Goal: Transaction & Acquisition: Purchase product/service

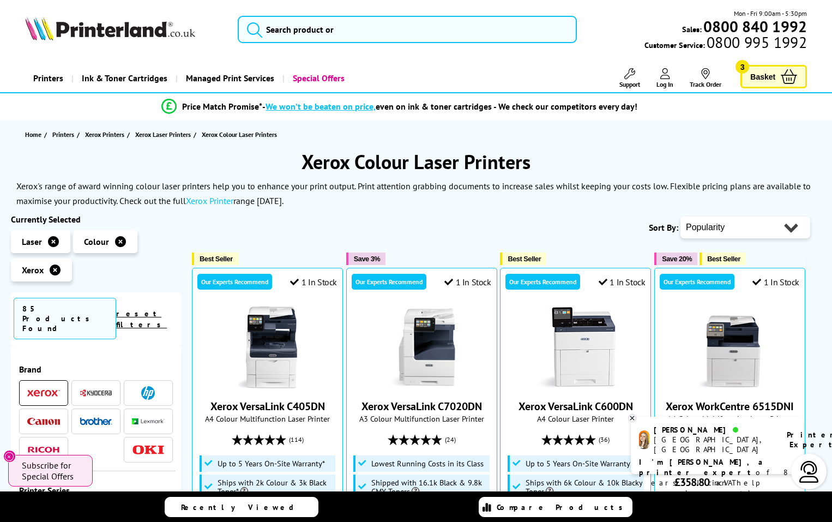
click at [164, 186] on p "Xerox's range of award winning colour laser printers help you to enhance your p…" at bounding box center [413, 193] width 794 height 26
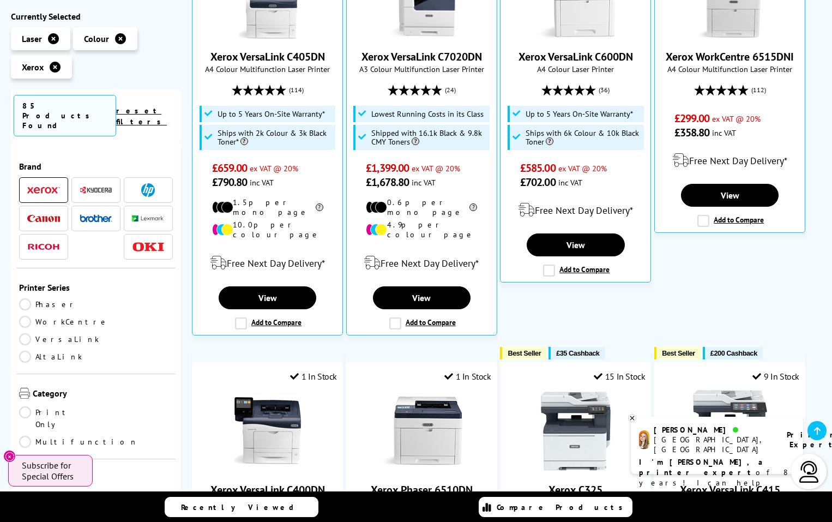
scroll to position [349, 0]
click at [25, 298] on link "Phaser" at bounding box center [57, 304] width 77 height 12
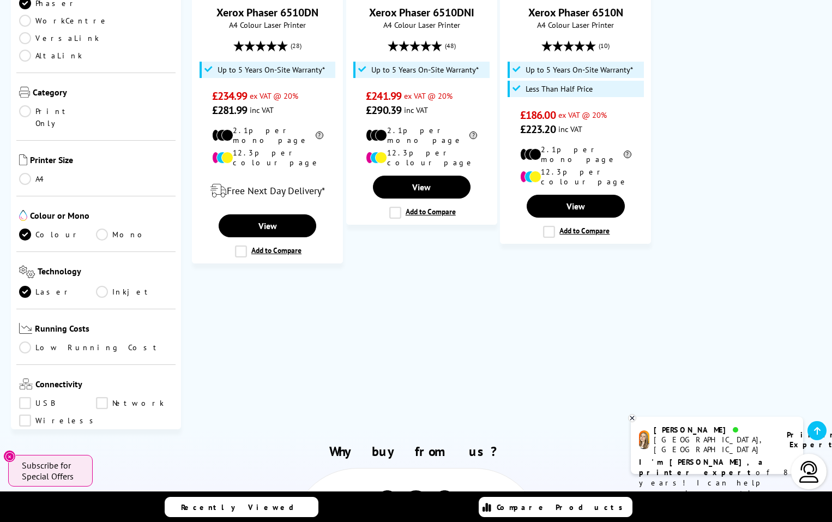
click at [605, 309] on div "Popularity Rating Price - Low to High Price - High to Low Running Costs - Low t…" at bounding box center [501, 130] width 640 height 598
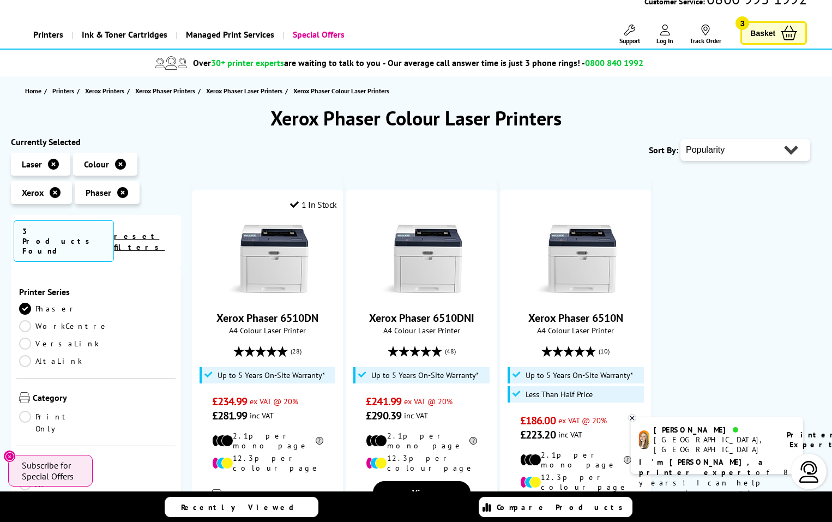
scroll to position [65, 0]
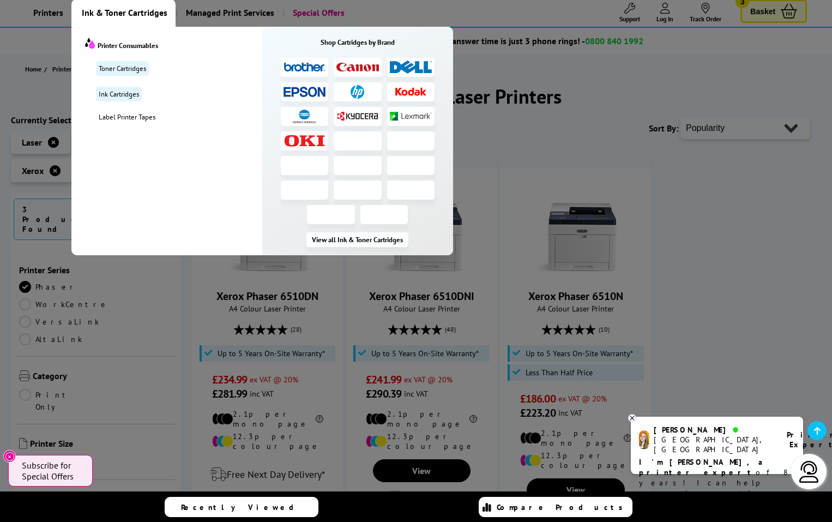
click at [130, 20] on span "Ink & Toner Cartridges" at bounding box center [125, 13] width 86 height 28
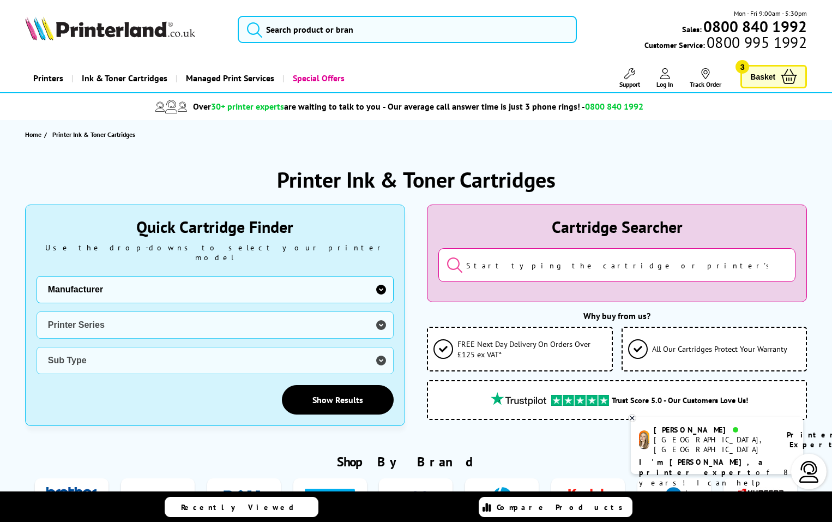
click at [147, 277] on select "Manufacturer Brother Canon Dell Dymo Epson HP Kodak Konica Minolta Kyocera Lexm…" at bounding box center [215, 289] width 357 height 27
select select "13815"
click at [37, 276] on select "Manufacturer Brother Canon Dell Dymo Epson HP Kodak Konica Minolta Kyocera Lexm…" at bounding box center [215, 289] width 357 height 27
click at [94, 315] on select "Printer Series B Series C Series Phaser Series VersaLink Series WorkCentre Seri…" at bounding box center [215, 324] width 357 height 27
select select "33376"
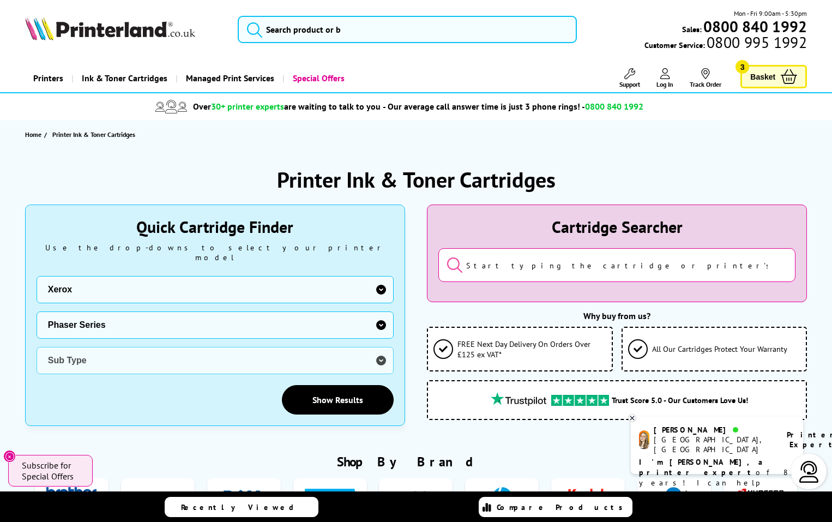
click at [37, 311] on select "Printer Series B Series C Series Phaser Series VersaLink Series WorkCentre Seri…" at bounding box center [215, 324] width 357 height 27
click at [89, 355] on select "Sub Type Xerox Phaser 3250 Xerox Phaser 3260 Xerox Phaser 3320 Xerox Phaser 333…" at bounding box center [215, 360] width 357 height 27
select select "25501"
click at [37, 347] on select "Sub Type Xerox Phaser 3250 Xerox Phaser 3260 Xerox Phaser 3320 Xerox Phaser 333…" at bounding box center [215, 360] width 357 height 27
click at [335, 385] on link "Show Results" at bounding box center [338, 399] width 112 height 29
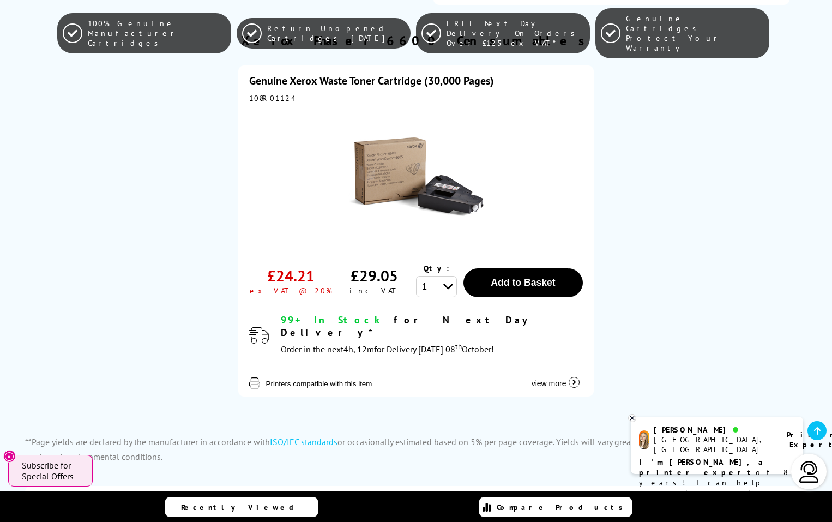
scroll to position [2464, 0]
